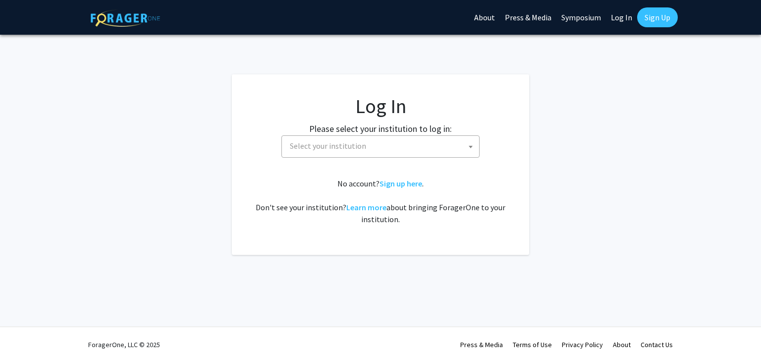
select select
click at [626, 18] on link "Log In" at bounding box center [621, 17] width 31 height 35
click at [374, 137] on span "Select your institution" at bounding box center [382, 146] width 193 height 20
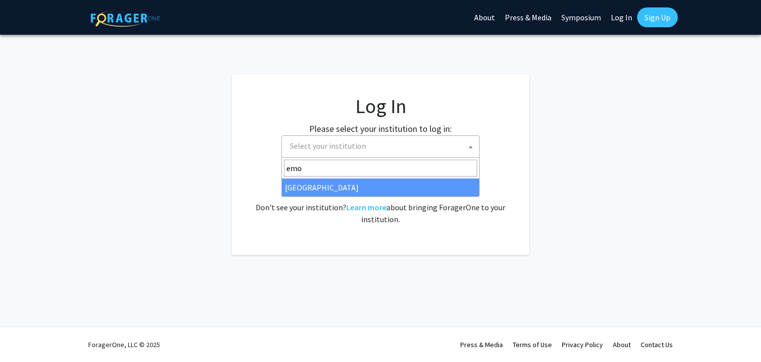
type input "emor"
select select "12"
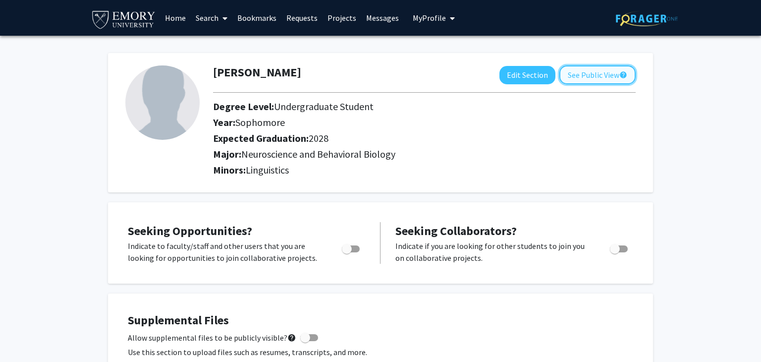
click at [583, 79] on button "See Public View help" at bounding box center [597, 74] width 76 height 19
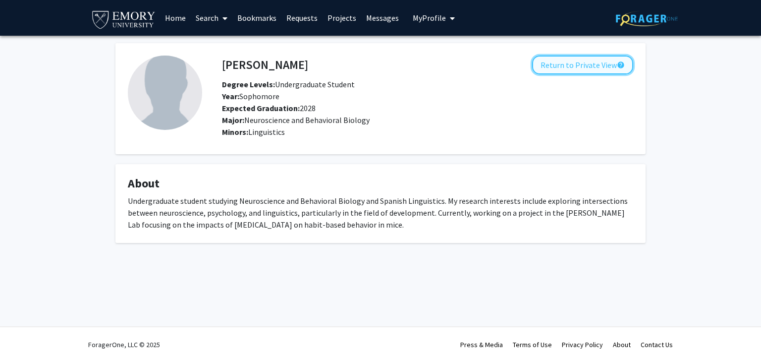
click at [567, 69] on button "Return to Private View help" at bounding box center [582, 64] width 101 height 19
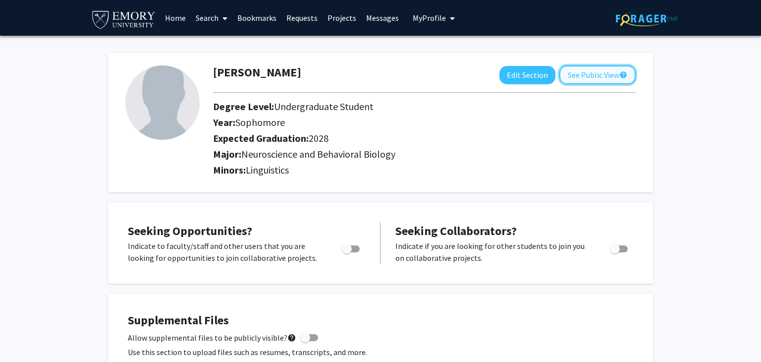
click at [570, 75] on button "See Public View help" at bounding box center [597, 74] width 76 height 19
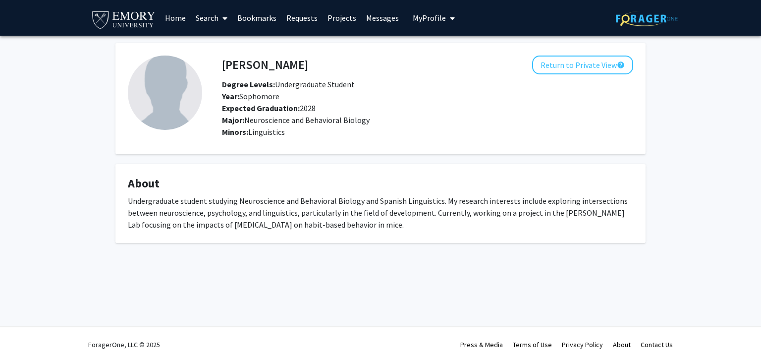
click at [118, 249] on div "Vidhi Agarwal Return to Private View help Degree Levels: Undergraduate Student …" at bounding box center [380, 155] width 761 height 239
click at [52, 162] on div "Vidhi Agarwal Return to Private View help Degree Levels: Undergraduate Student …" at bounding box center [380, 155] width 761 height 239
